Goal: Communication & Community: Answer question/provide support

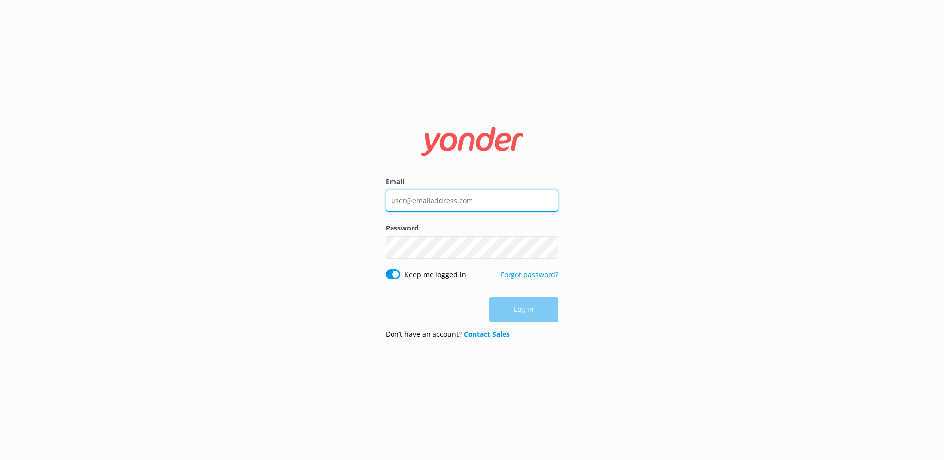
type input "[PERSON_NAME][EMAIL_ADDRESS][DOMAIN_NAME]"
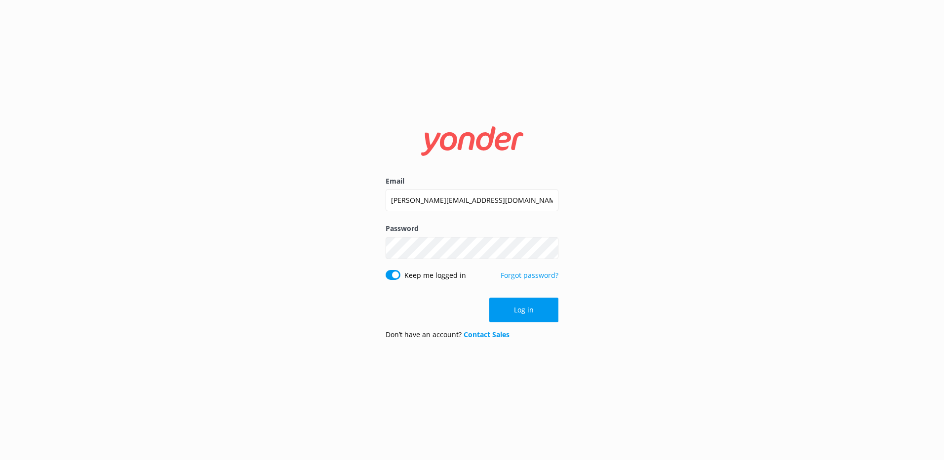
click at [541, 309] on div "Log in" at bounding box center [471, 310] width 173 height 25
click at [510, 314] on button "Log in" at bounding box center [523, 310] width 69 height 25
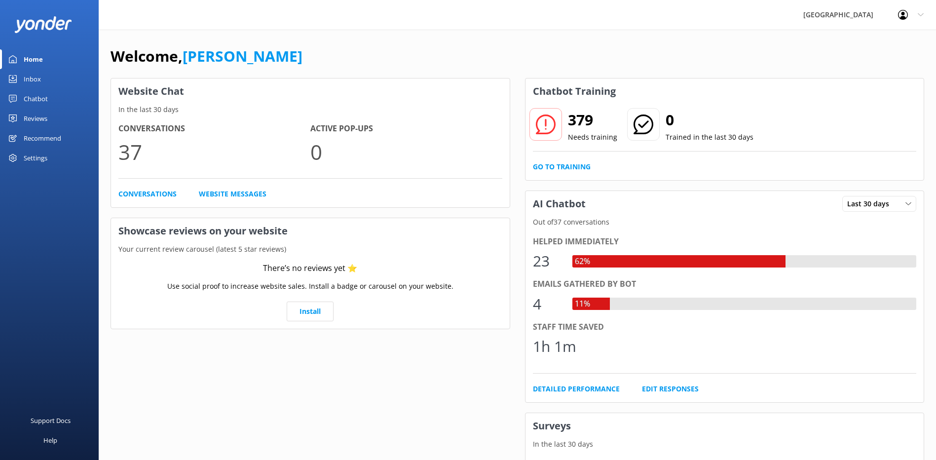
click at [37, 79] on div "Inbox" at bounding box center [32, 79] width 17 height 20
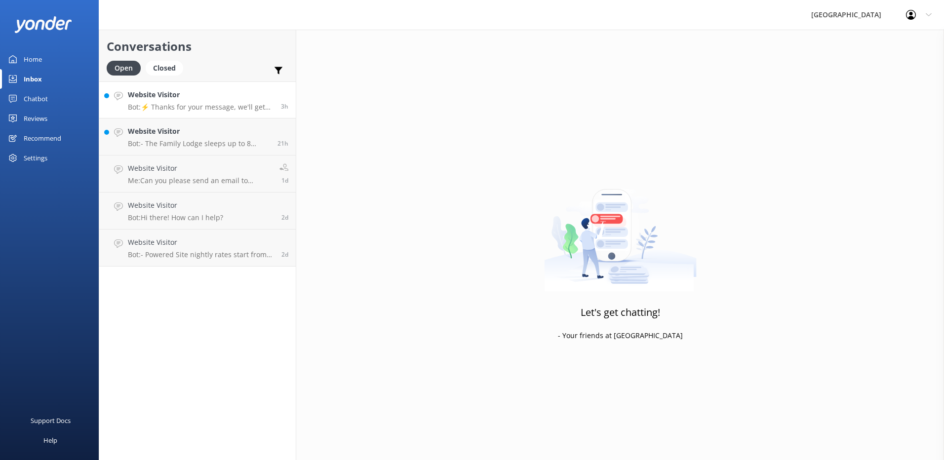
click at [200, 109] on p "Bot: ⚡ Thanks for your message, we'll get back to you as soon as we can. You're…" at bounding box center [201, 107] width 146 height 9
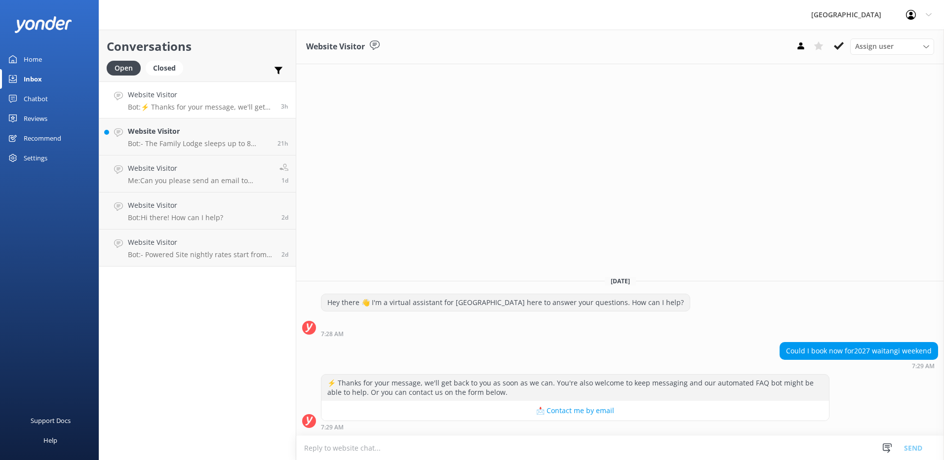
click at [317, 448] on textarea at bounding box center [620, 448] width 648 height 24
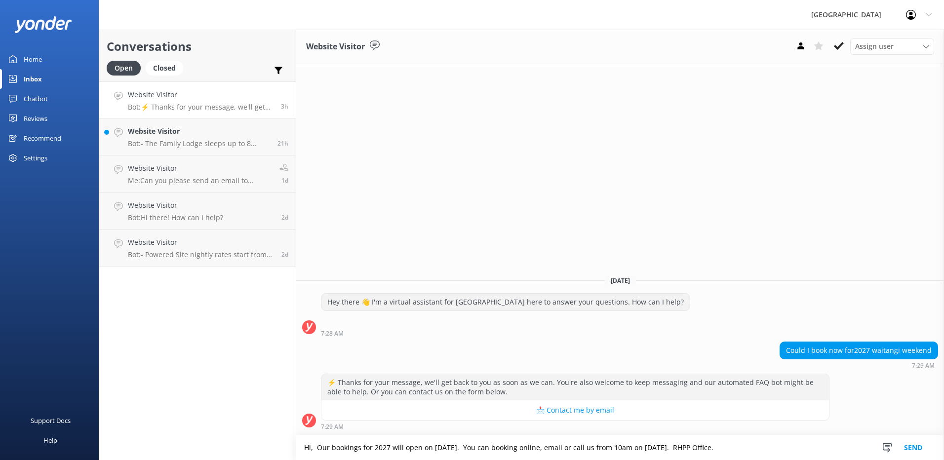
type textarea "Hi, Our bookings for 2027 will open on [DATE]. You can booking online, email or…"
click at [909, 449] on button "Send" at bounding box center [912, 447] width 37 height 25
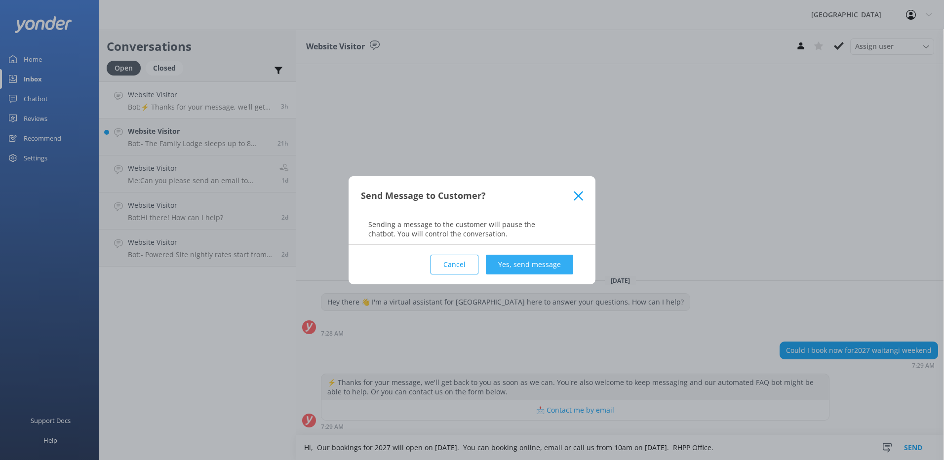
click at [530, 271] on button "Yes, send message" at bounding box center [529, 265] width 87 height 20
